Goal: Learn about a topic

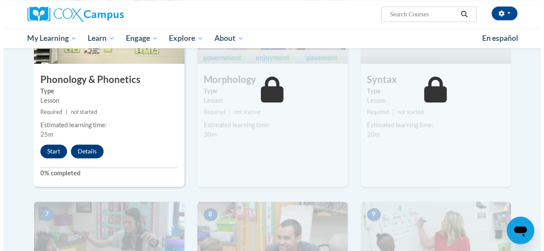
scroll to position [517, 0]
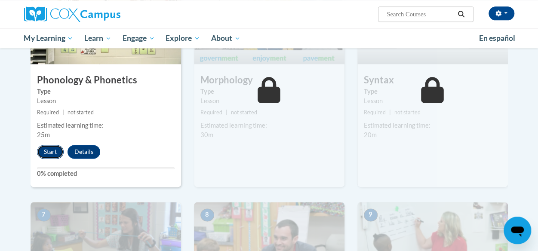
click at [46, 147] on button "Start" at bounding box center [50, 152] width 27 height 14
